Goal: Task Accomplishment & Management: Manage account settings

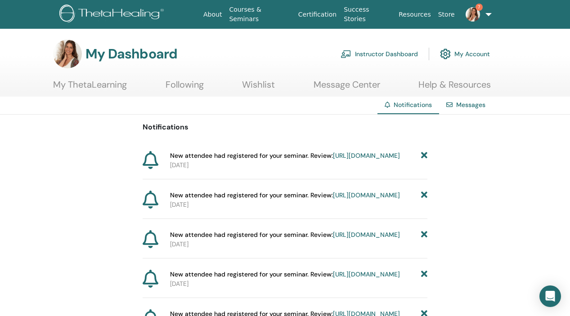
click at [391, 55] on link "Instructor Dashboard" at bounding box center [378, 54] width 77 height 20
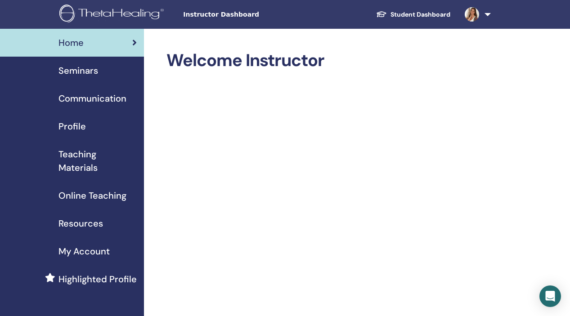
click at [101, 72] on div "Seminars" at bounding box center [72, 70] width 130 height 13
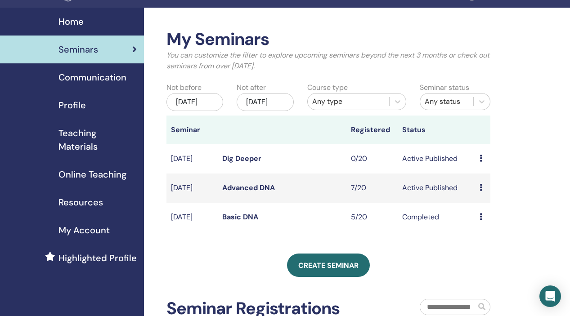
scroll to position [30, 0]
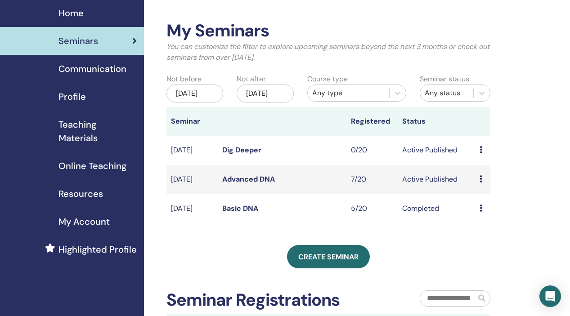
click at [267, 184] on link "Advanced DNA" at bounding box center [248, 178] width 53 height 9
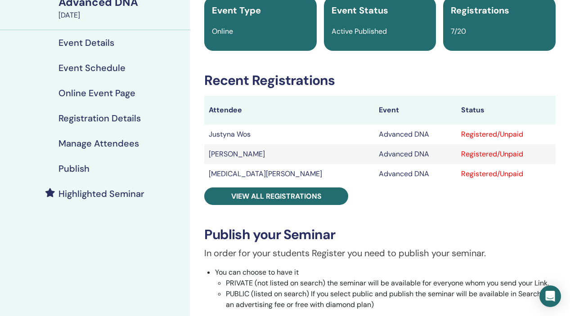
scroll to position [81, 0]
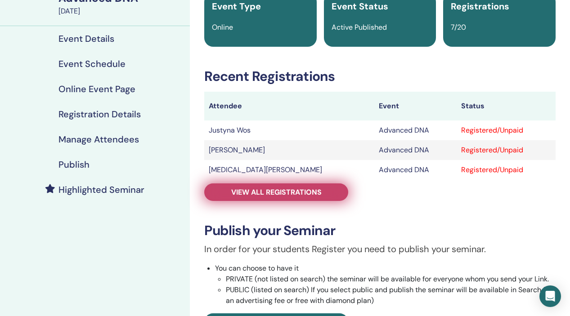
click at [297, 197] on link "View all registrations" at bounding box center [276, 192] width 144 height 18
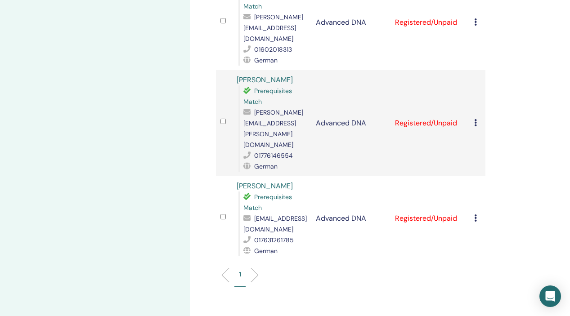
scroll to position [533, 0]
click at [253, 267] on li at bounding box center [250, 274] width 15 height 15
click at [218, 260] on div "1" at bounding box center [350, 278] width 283 height 36
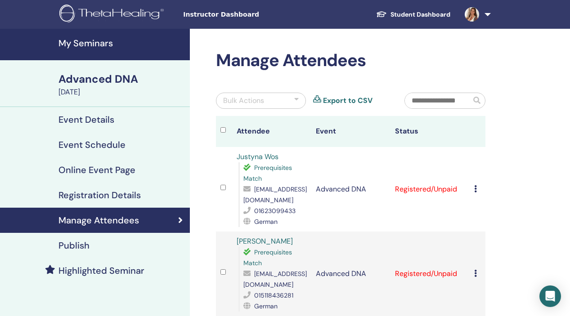
scroll to position [0, 0]
